Goal: Complete application form

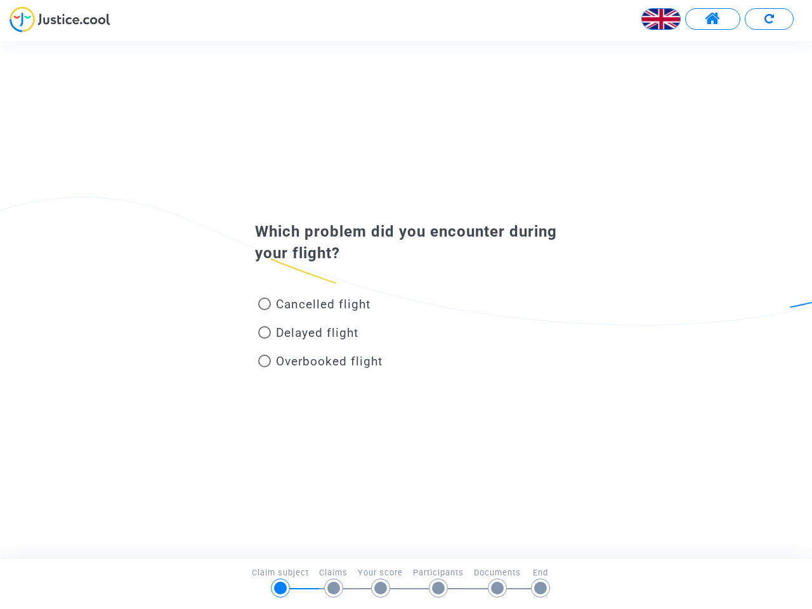
click at [661, 19] on img at bounding box center [661, 19] width 38 height 38
click at [712, 19] on span at bounding box center [713, 19] width 16 height 16
click at [769, 19] on div at bounding box center [406, 23] width 812 height 35
click at [406, 299] on div "Cancelled flight" at bounding box center [386, 306] width 280 height 29
click at [314, 306] on span "Cancelled flight" at bounding box center [323, 304] width 95 height 15
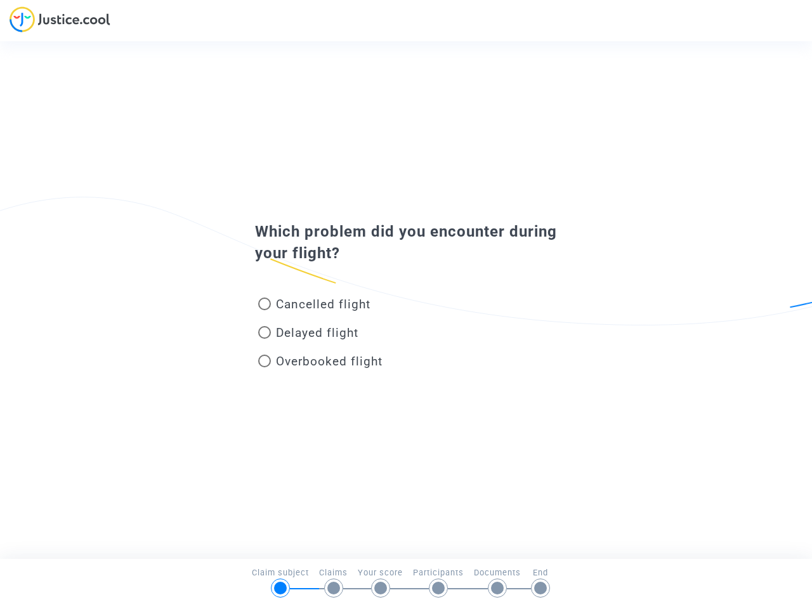
click at [265, 310] on input "Cancelled flight" at bounding box center [264, 310] width 1 height 1
radio input "true"
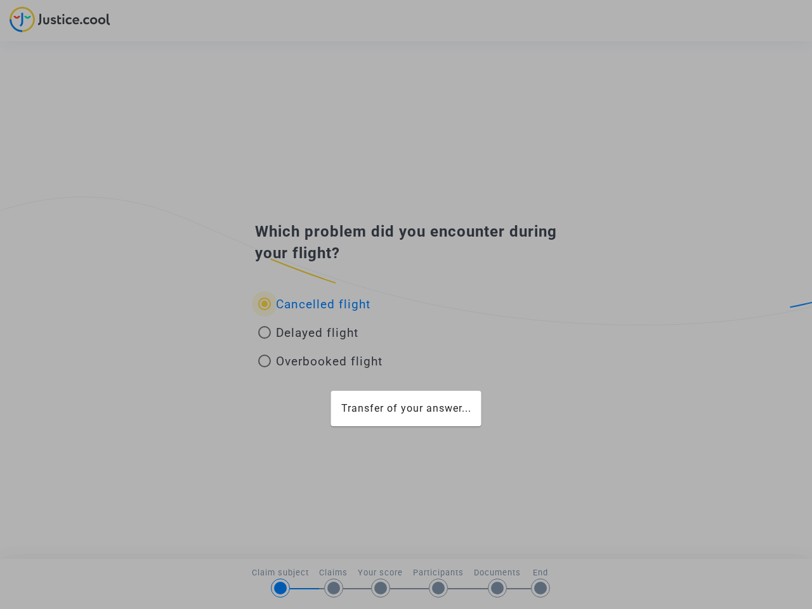
click at [314, 304] on div "Transfer of your answer..." at bounding box center [406, 304] width 812 height 609
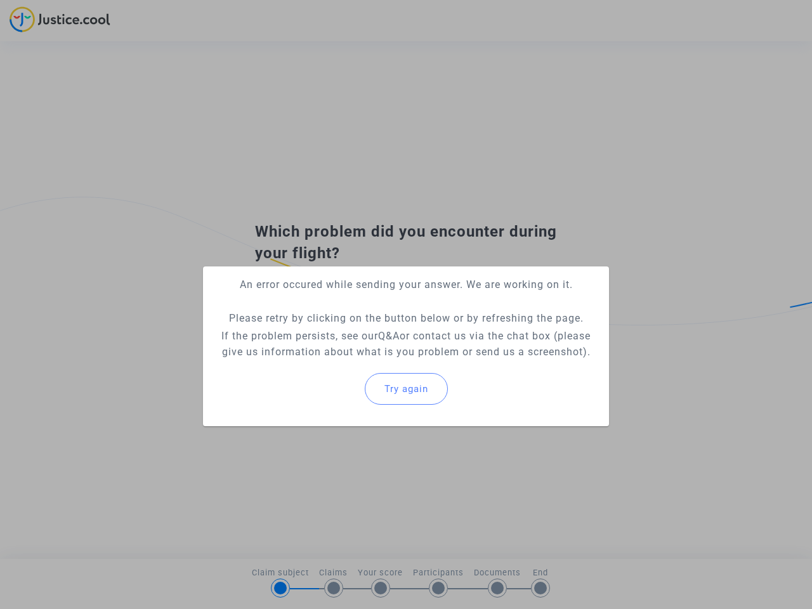
click at [308, 335] on p "If the problem persists, see our Q&A or contact us via the chat box (please giv…" at bounding box center [406, 344] width 386 height 32
click at [308, 332] on p "If the problem persists, see our Q&A or contact us via the chat box (please giv…" at bounding box center [406, 344] width 386 height 32
click at [320, 364] on div "Try again" at bounding box center [406, 389] width 386 height 55
click at [320, 361] on mat-card "An error occured while sending your answer. We are working on it. Please retry …" at bounding box center [406, 346] width 406 height 160
